Goal: Find specific page/section: Find specific page/section

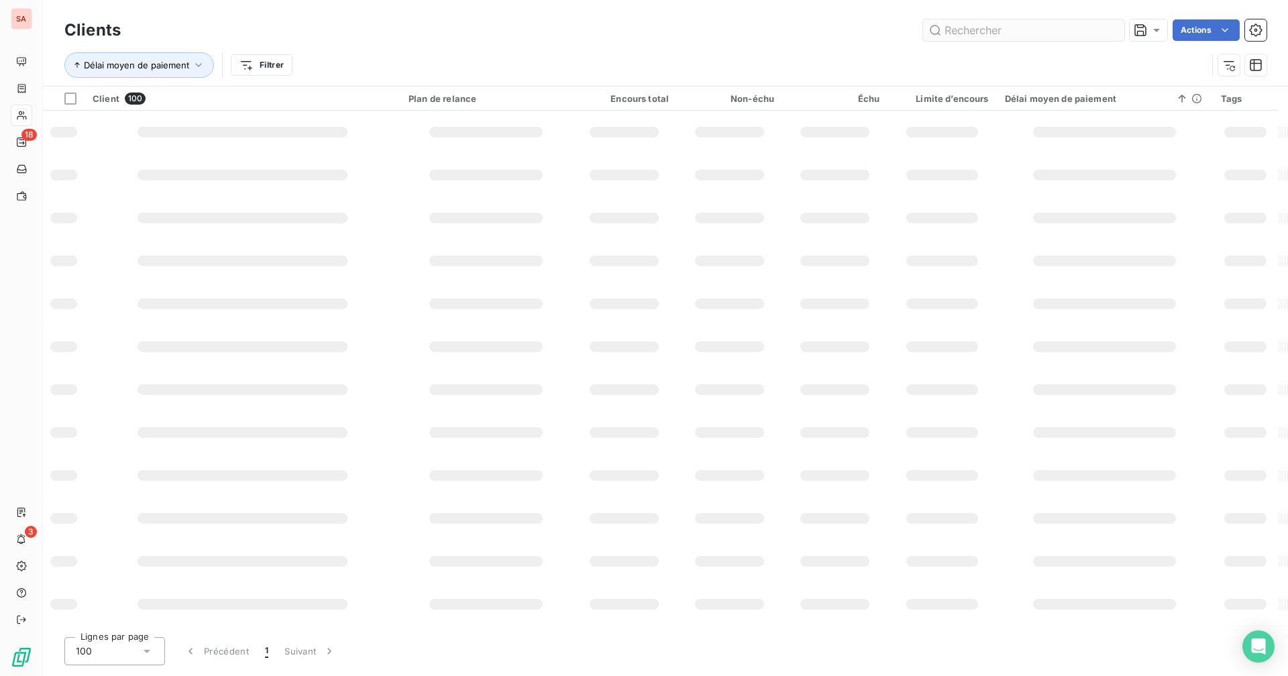
click at [1000, 37] on input "text" at bounding box center [1023, 29] width 201 height 21
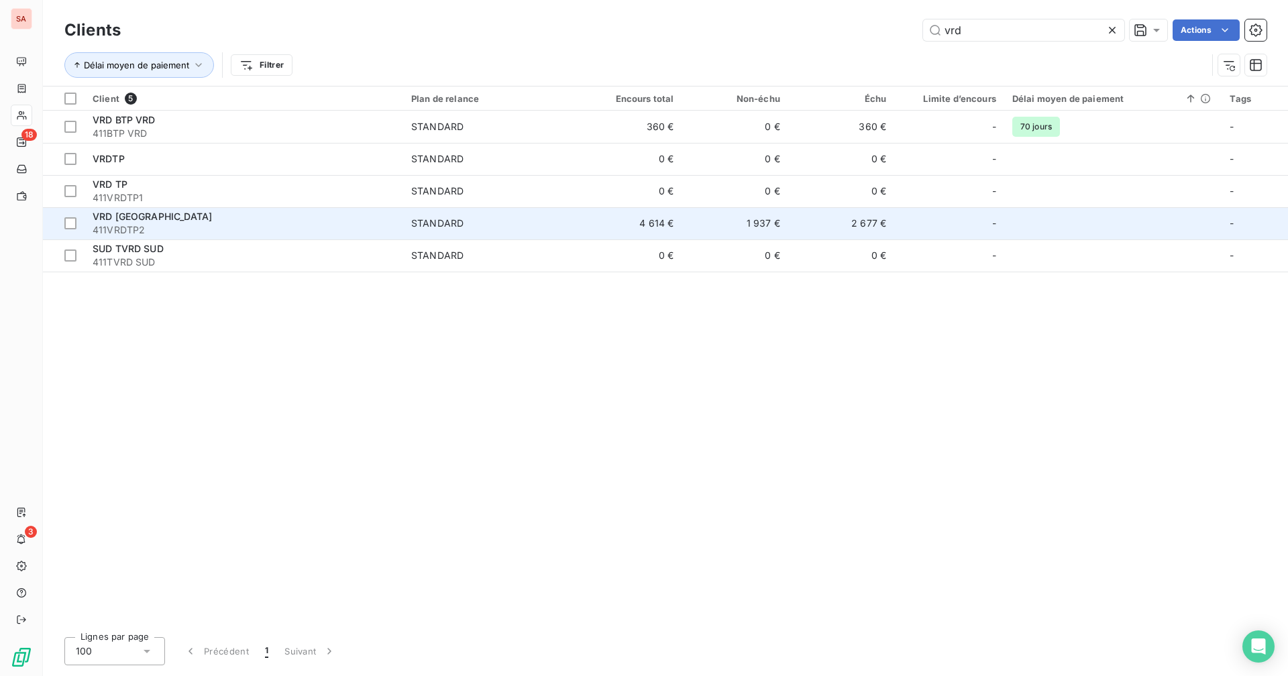
type input "vrd"
click at [524, 219] on span "STANDARD" at bounding box center [489, 223] width 156 height 13
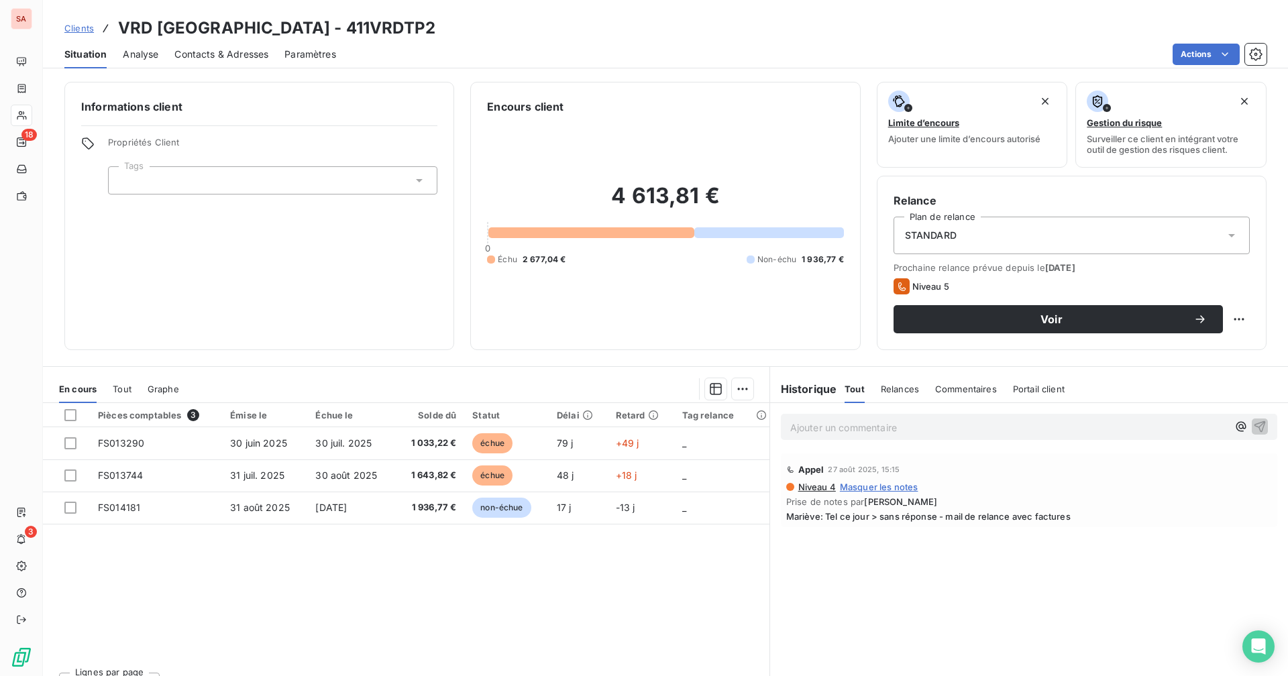
click at [208, 52] on span "Contacts & Adresses" at bounding box center [221, 54] width 94 height 13
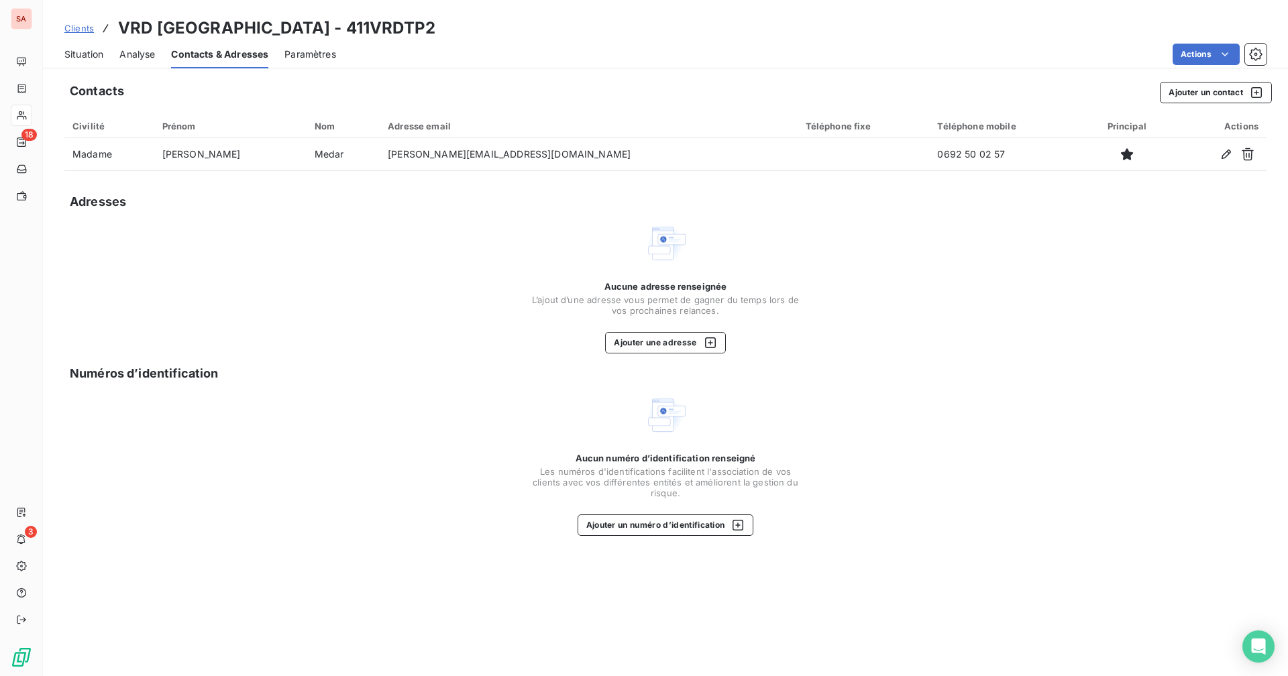
click at [98, 58] on span "Situation" at bounding box center [83, 54] width 39 height 13
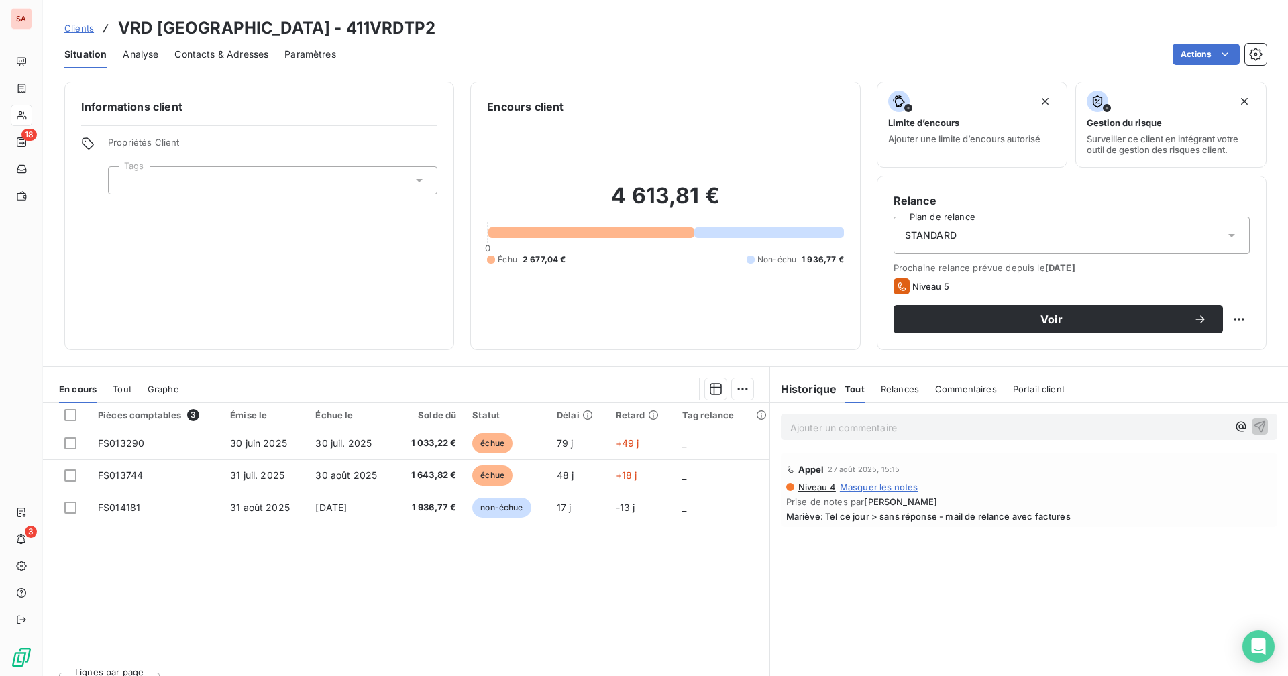
click at [194, 55] on span "Contacts & Adresses" at bounding box center [221, 54] width 94 height 13
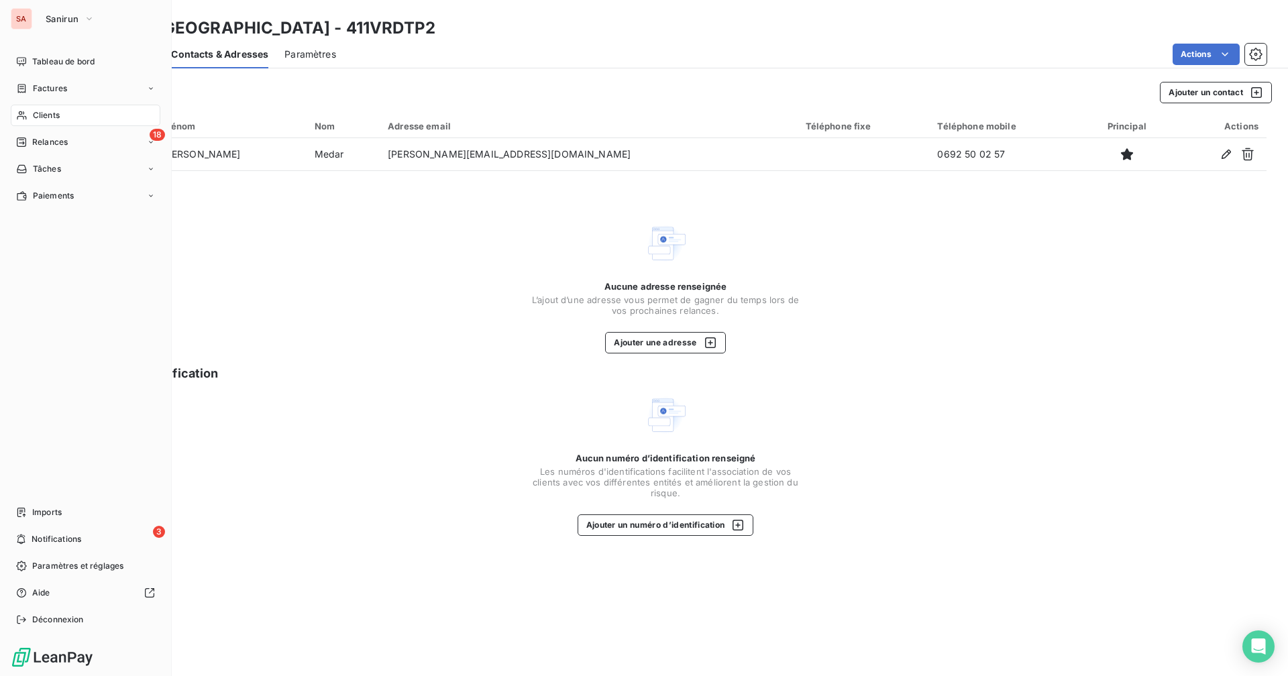
click at [48, 122] on div "Clients" at bounding box center [86, 115] width 150 height 21
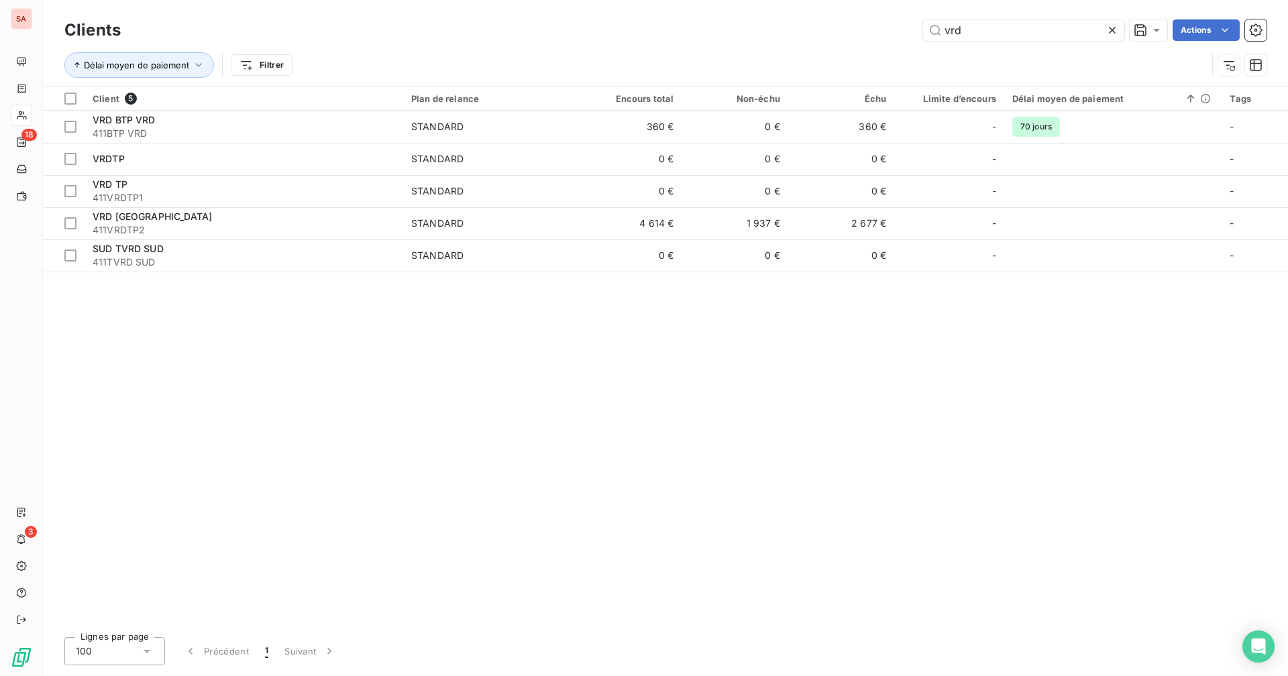
drag, startPoint x: 990, startPoint y: 23, endPoint x: 916, endPoint y: 32, distance: 73.7
click at [924, 30] on input "vrd" at bounding box center [1023, 29] width 201 height 21
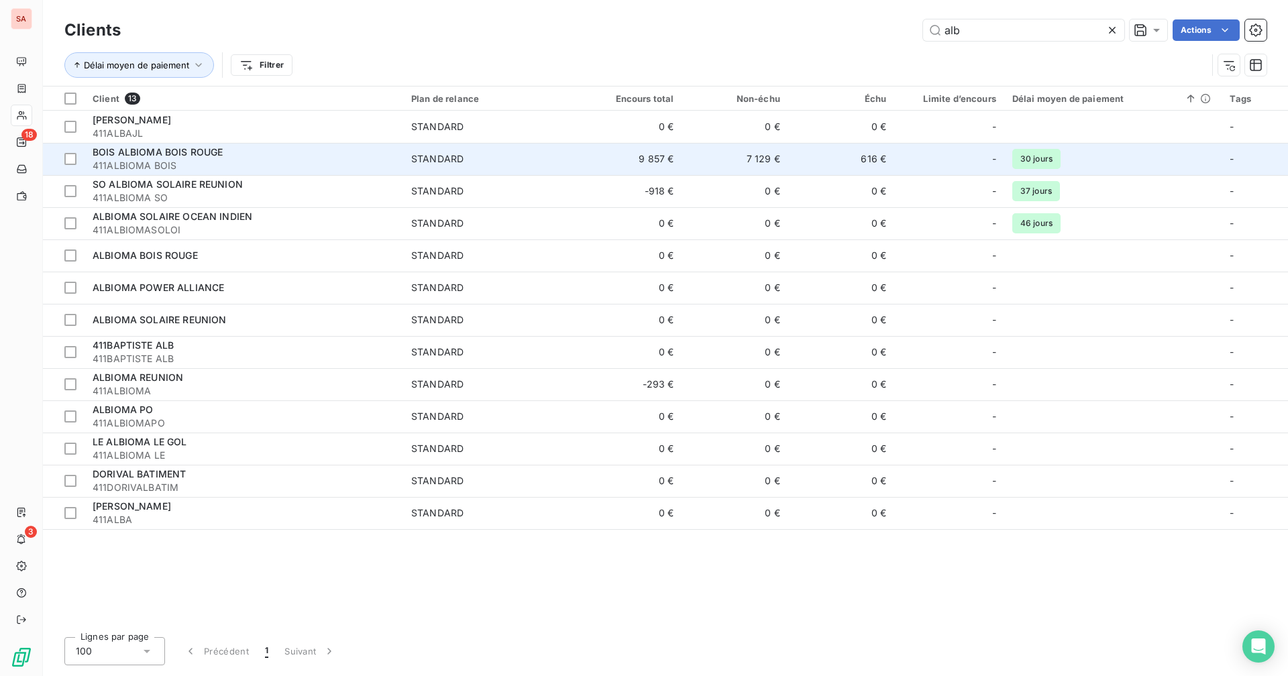
type input "alb"
click at [774, 172] on td "7 129 €" at bounding box center [735, 159] width 106 height 32
